Goal: Use online tool/utility: Utilize a website feature to perform a specific function

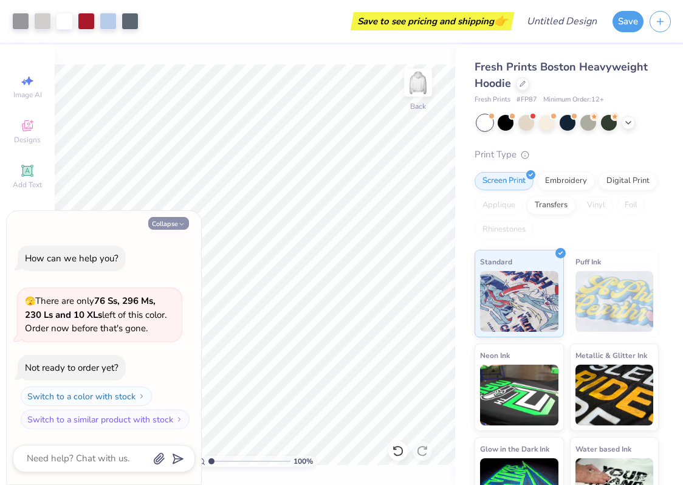
click at [180, 221] on icon "button" at bounding box center [181, 224] width 7 height 7
type textarea "x"
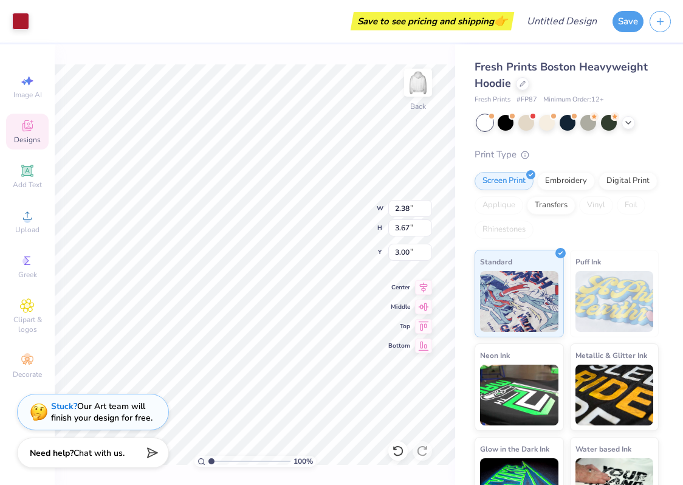
type input "2.71"
type input "3.98"
type input "3.02"
type input "2.38"
type input "3.67"
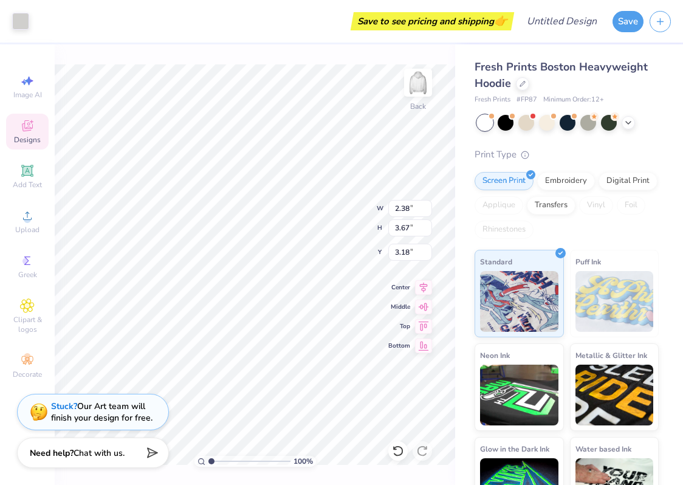
type input "3.00"
